Goal: Transaction & Acquisition: Purchase product/service

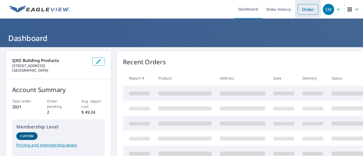
click at [306, 10] on link "Order" at bounding box center [308, 9] width 21 height 11
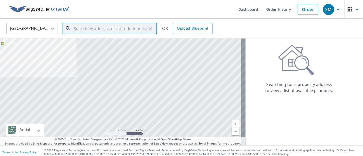
click at [92, 26] on input "text" at bounding box center [110, 28] width 73 height 14
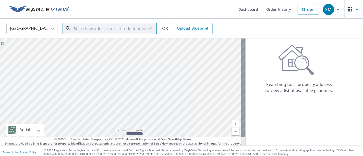
paste input "[STREET_ADDRESS]"
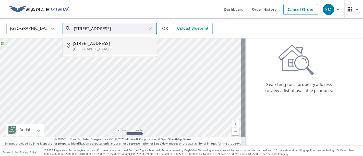
click at [100, 45] on span "[STREET_ADDRESS]" at bounding box center [113, 43] width 80 height 6
type input "[STREET_ADDRESS]"
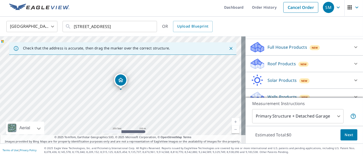
scroll to position [50, 0]
click at [276, 65] on p "Roof Products" at bounding box center [282, 64] width 28 height 6
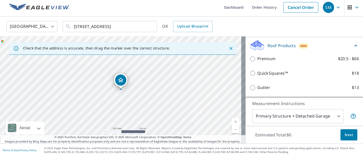
scroll to position [70, 0]
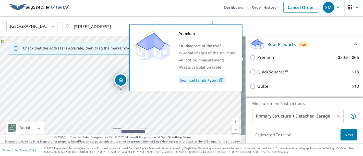
click at [250, 58] on input "Premium $20.5 - $66" at bounding box center [254, 58] width 8 height 6
checkbox input "true"
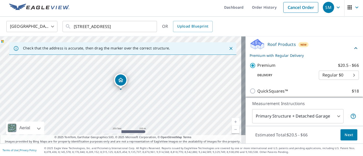
click at [348, 137] on span "Next" at bounding box center [349, 135] width 9 height 6
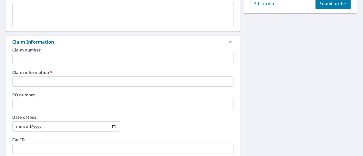
scroll to position [150, 0]
click at [65, 82] on input "text" at bounding box center [123, 81] width 222 height 10
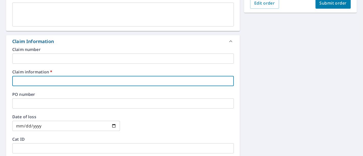
type input "577147"
checkbox input "true"
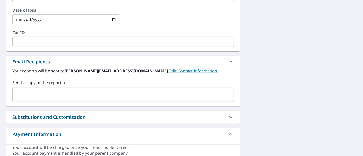
scroll to position [258, 0]
click at [64, 92] on input "text" at bounding box center [120, 95] width 210 height 10
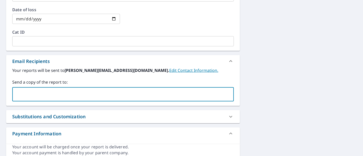
paste input "[PERSON_NAME][EMAIL_ADDRESS][DOMAIN_NAME]"
type input "[PERSON_NAME][EMAIL_ADDRESS][DOMAIN_NAME]"
checkbox input "true"
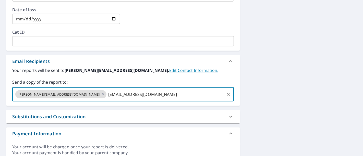
type input "[EMAIL_ADDRESS][DOMAIN_NAME]"
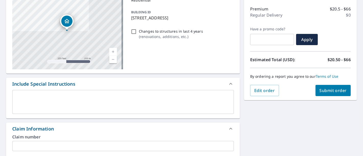
scroll to position [68, 0]
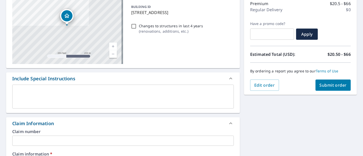
click at [320, 84] on span "Submit order" at bounding box center [333, 86] width 27 height 6
checkbox input "true"
